Goal: Information Seeking & Learning: Learn about a topic

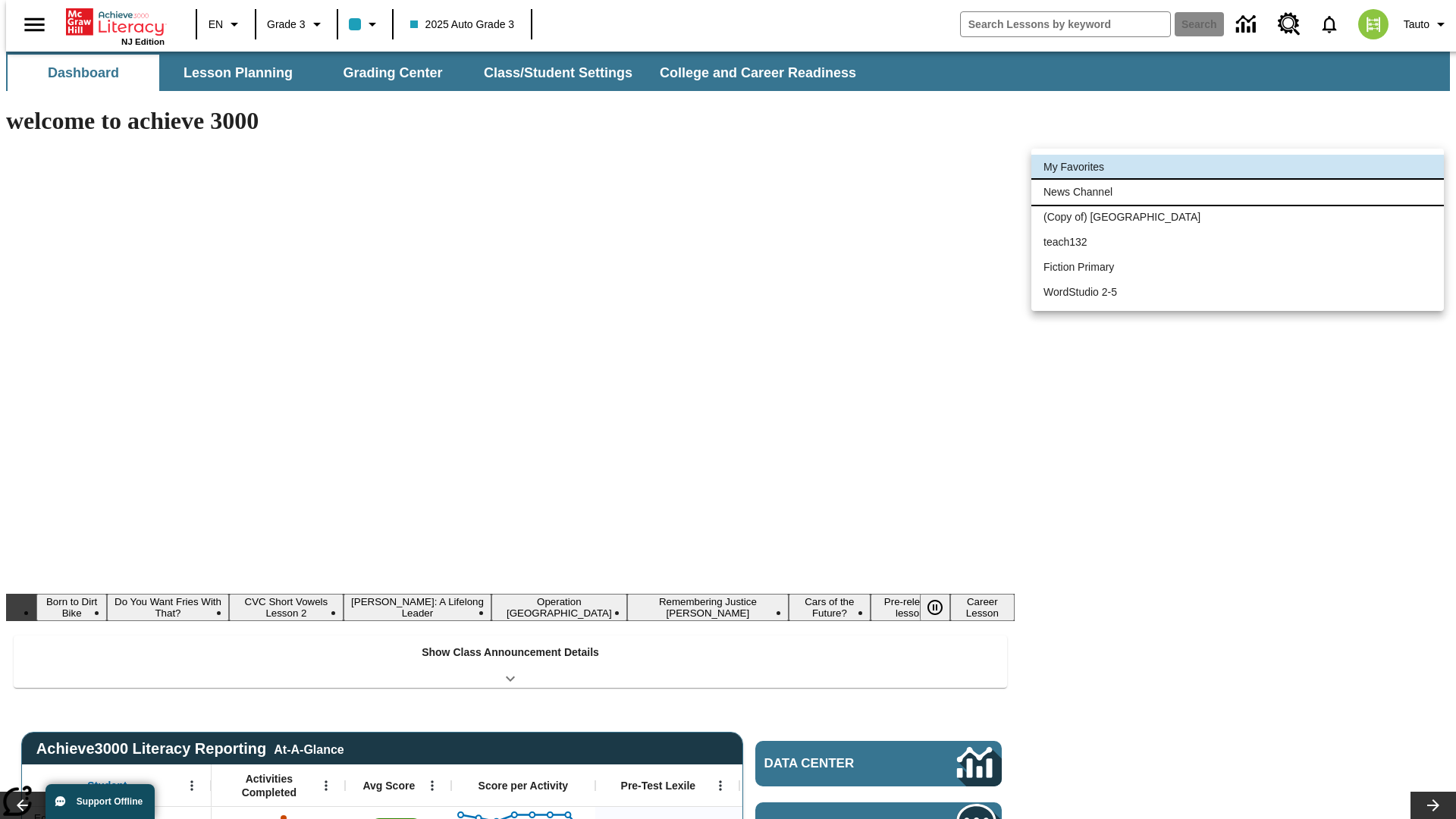
click at [1238, 192] on li "News Channel" at bounding box center [1237, 192] width 413 height 25
type input "120"
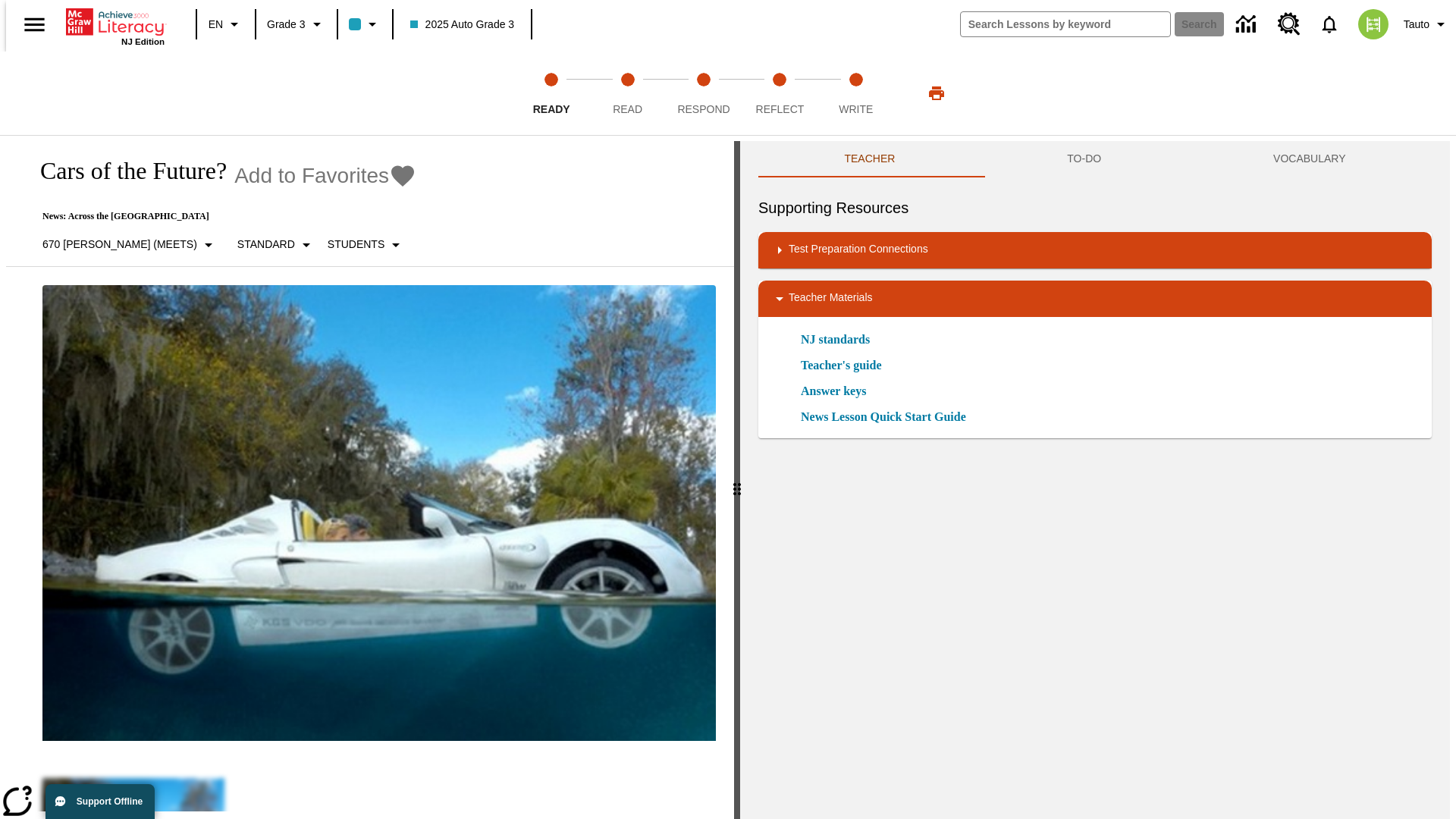
click at [391, 176] on icon "Add to Favorites - Cars of the Future?" at bounding box center [403, 176] width 22 height 22
